Goal: Transaction & Acquisition: Download file/media

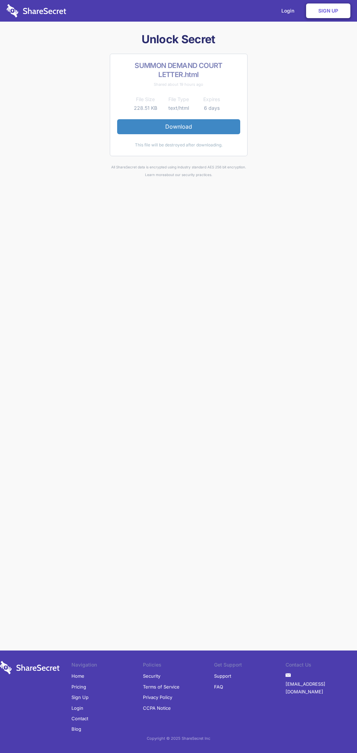
click at [179, 127] on link "Download" at bounding box center [178, 126] width 123 height 15
